Goal: Ask a question

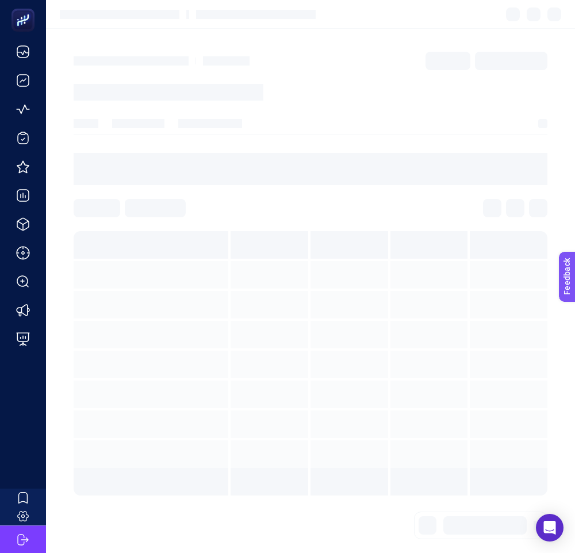
click at [510, 162] on div at bounding box center [311, 169] width 474 height 32
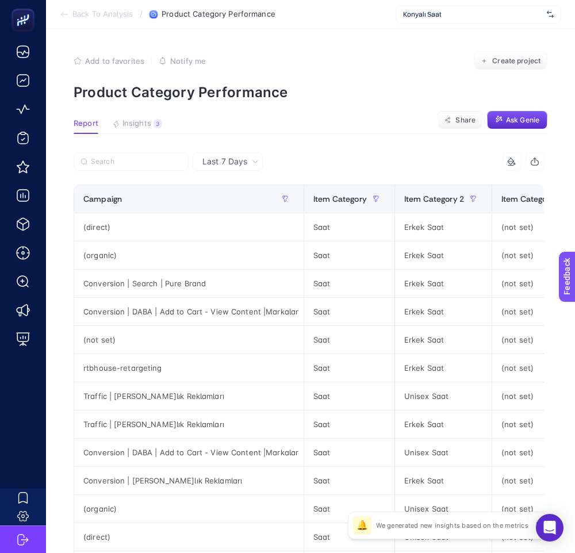
click at [514, 117] on span "Ask Genie" at bounding box center [522, 120] width 33 height 9
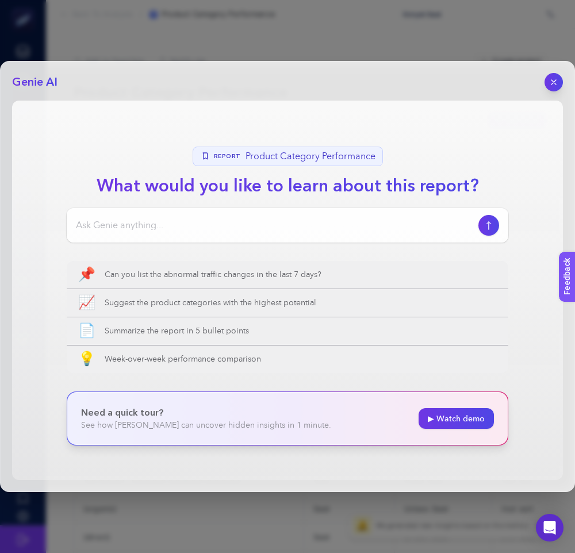
click at [278, 216] on div at bounding box center [288, 225] width 442 height 35
click at [266, 223] on input at bounding box center [275, 226] width 398 height 14
type input "datayı yorumla"
